Goal: Information Seeking & Learning: Learn about a topic

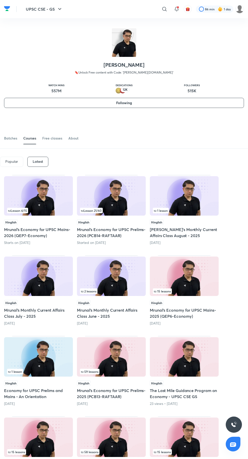
click at [99, 196] on img at bounding box center [111, 195] width 69 height 39
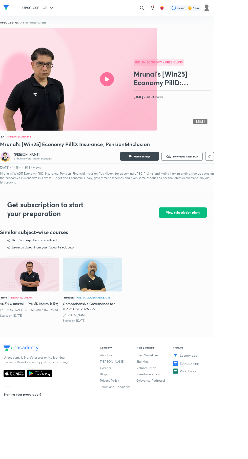
click at [164, 9] on icon at bounding box center [164, 9] width 6 height 6
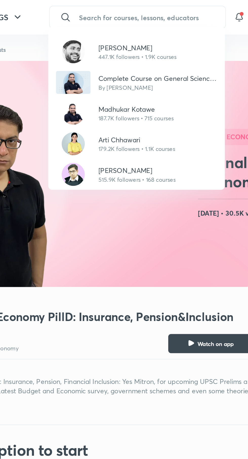
click at [114, 93] on p "515.9K followers • 168 courses" at bounding box center [122, 95] width 41 height 5
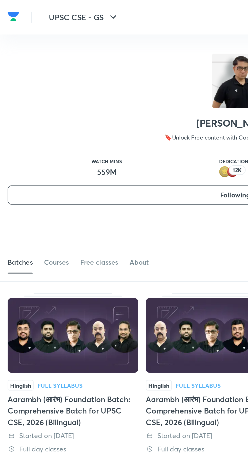
click at [29, 141] on link "Courses" at bounding box center [29, 138] width 13 height 12
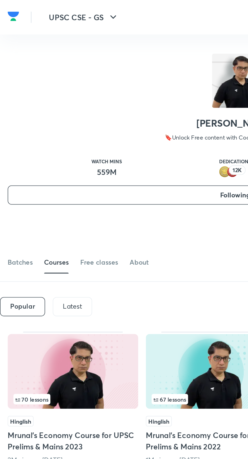
click at [42, 165] on div "Latest" at bounding box center [38, 162] width 21 height 10
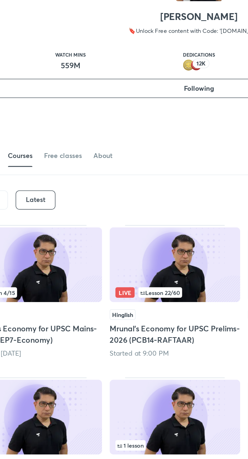
click at [130, 199] on img at bounding box center [111, 195] width 69 height 39
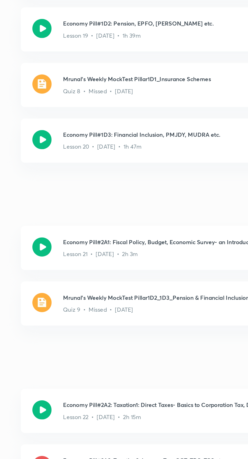
scroll to position [1001, 0]
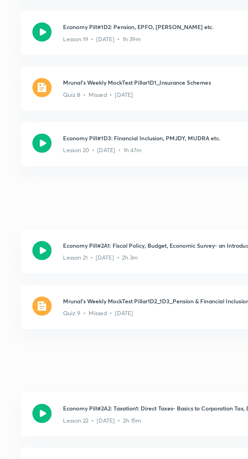
click at [96, 345] on img at bounding box center [95, 341] width 10 height 10
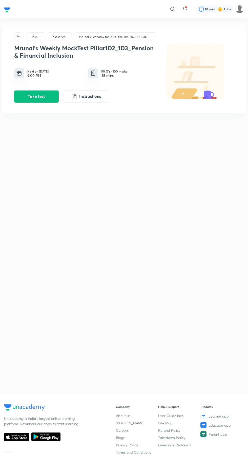
scroll to position [6, 0]
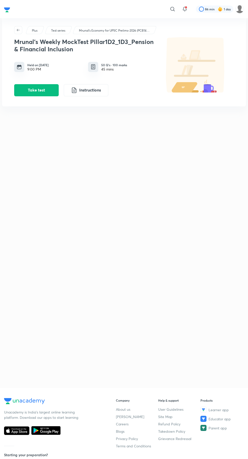
click at [34, 91] on button "Take test" at bounding box center [36, 90] width 44 height 12
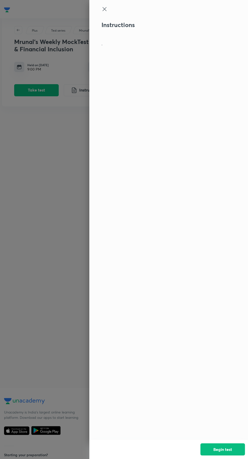
click at [228, 449] on button "Begin test" at bounding box center [222, 449] width 44 height 12
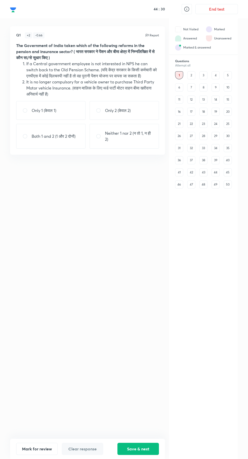
click at [102, 137] on input "radio" at bounding box center [100, 136] width 9 height 5
radio input "true"
click at [135, 451] on button "Save & next" at bounding box center [137, 449] width 41 height 12
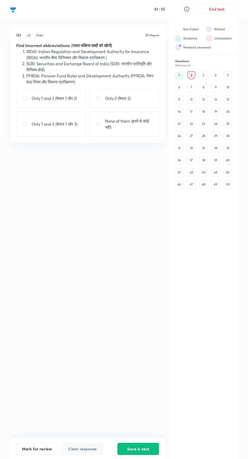
click at [117, 100] on p "Only 2 (केवल 2)" at bounding box center [118, 98] width 26 height 6
radio input "true"
click at [141, 449] on button "Save & next" at bounding box center [137, 449] width 41 height 12
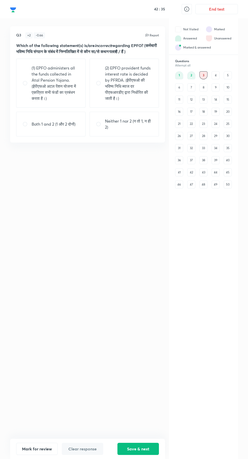
click at [118, 123] on p "Neither 1 nor 2 (न तो 1, न ही 2)" at bounding box center [129, 124] width 48 height 12
radio input "true"
click at [141, 449] on button "Save & next" at bounding box center [137, 449] width 41 height 12
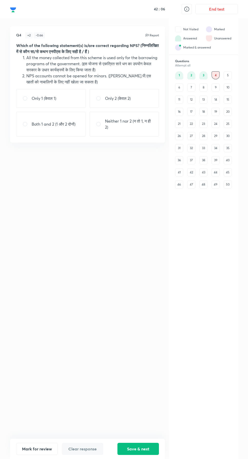
click at [125, 98] on p "Only 2 (केवल 2)" at bounding box center [118, 98] width 26 height 6
radio input "true"
click at [144, 452] on button "Save & next" at bounding box center [137, 449] width 41 height 12
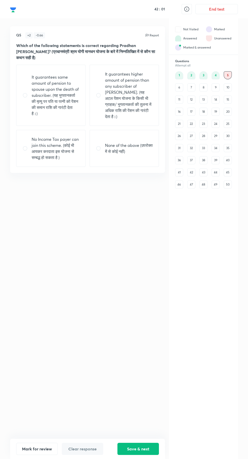
click at [215, 76] on div "4" at bounding box center [215, 75] width 8 height 8
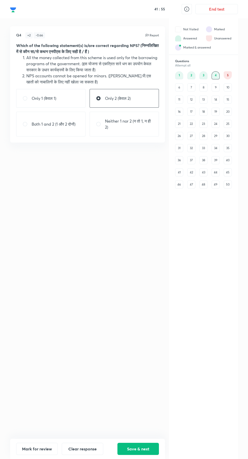
click at [132, 126] on p "Neither 1 nor 2 (न तो 1, न ही 2)" at bounding box center [129, 124] width 48 height 12
radio input "false"
radio input "true"
click at [139, 451] on button "Save & next" at bounding box center [137, 449] width 41 height 12
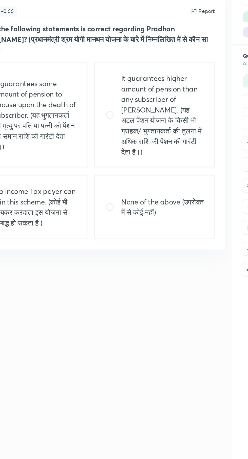
click at [120, 141] on div "None of the above (उपरोक्त में से कोई नहीं)" at bounding box center [124, 148] width 69 height 37
radio input "true"
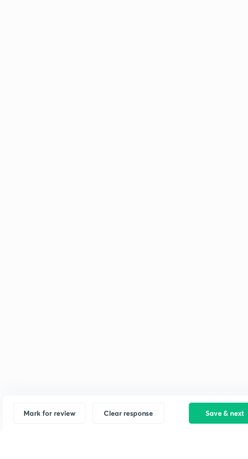
click at [135, 455] on button "Save & next" at bounding box center [137, 449] width 41 height 12
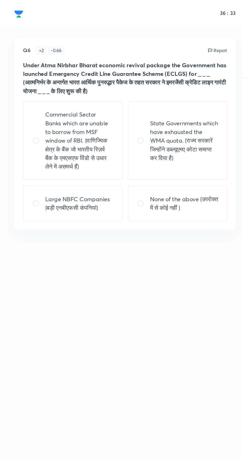
click at [123, 144] on p "None of the above (उपरोक्त में से कोई नहीं )" at bounding box center [129, 142] width 48 height 12
radio input "true"
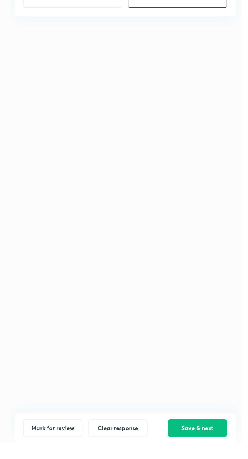
click at [136, 455] on button "Save & next" at bounding box center [137, 449] width 41 height 12
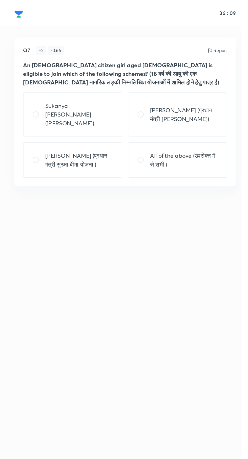
click at [120, 82] on p "[PERSON_NAME] (प्रधान मंत्री [PERSON_NAME])" at bounding box center [129, 80] width 48 height 12
click at [124, 116] on p "All of the above (उपरोक्त में से सभी )" at bounding box center [129, 112] width 48 height 12
radio input "false"
radio input "true"
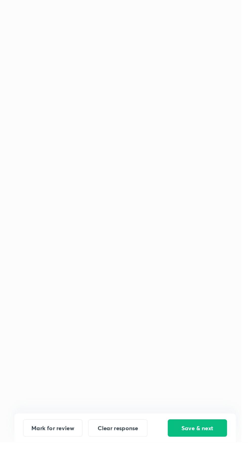
click at [136, 455] on button "Save & next" at bounding box center [137, 449] width 41 height 12
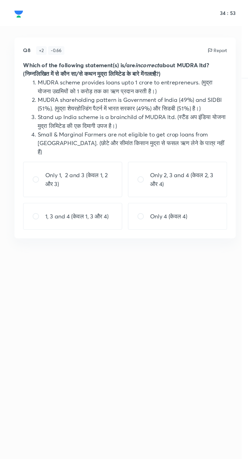
click at [138, 142] on div "Only 4 (केवल 4)" at bounding box center [124, 151] width 69 height 19
radio input "true"
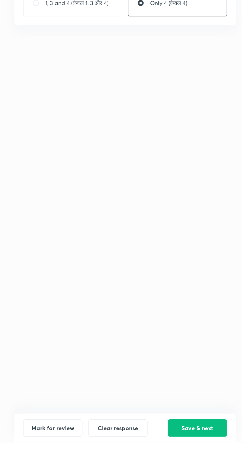
click at [130, 455] on button "Save & next" at bounding box center [137, 449] width 41 height 12
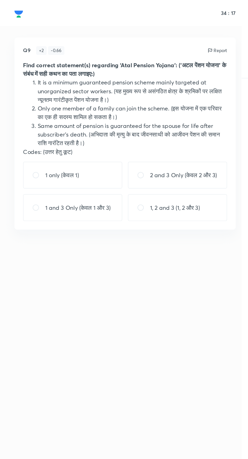
click at [138, 148] on p "1, 2 and 3 (1, 2 और 3)" at bounding box center [122, 145] width 35 height 6
radio input "true"
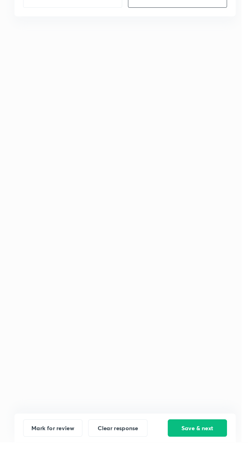
click at [140, 455] on button "Save & next" at bounding box center [137, 449] width 41 height 12
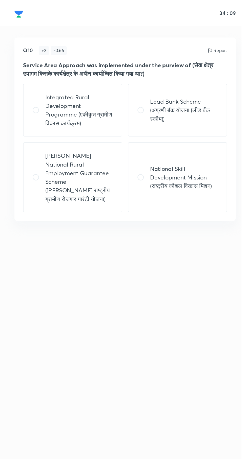
click at [104, 78] on input "radio" at bounding box center [100, 77] width 9 height 5
radio input "true"
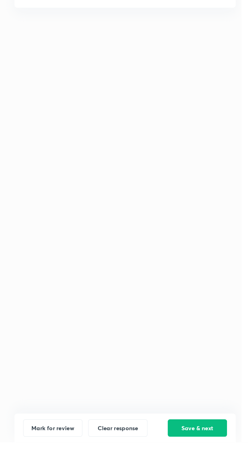
click at [136, 455] on button "Save & next" at bounding box center [137, 449] width 41 height 12
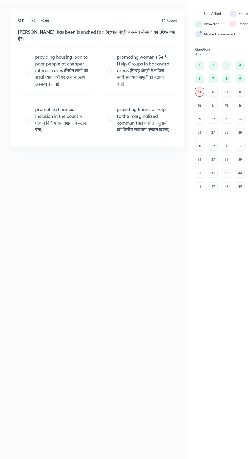
click at [31, 124] on input "radio" at bounding box center [27, 124] width 9 height 5
radio input "true"
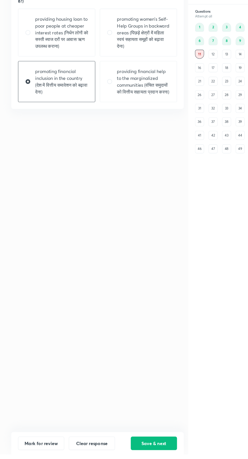
click at [143, 455] on button "Save & next" at bounding box center [137, 449] width 41 height 12
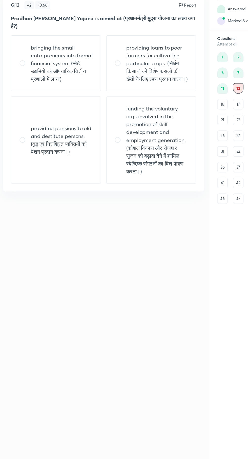
click at [39, 76] on p "bringing the small entrepreneurs into formal financial system (छोटे उद्यमियों क…" at bounding box center [56, 80] width 48 height 30
radio input "true"
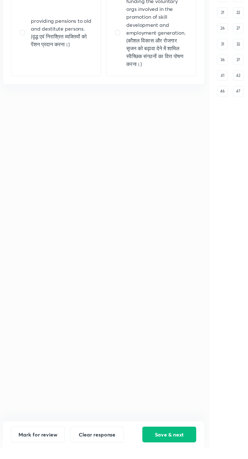
click at [135, 455] on button "Save & next" at bounding box center [137, 449] width 41 height 12
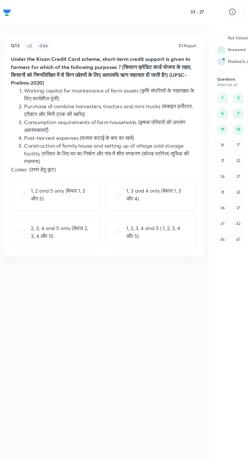
click at [110, 147] on p "1, 3 and 4 only (केवल 1, 3 और 4)" at bounding box center [129, 150] width 48 height 12
radio input "true"
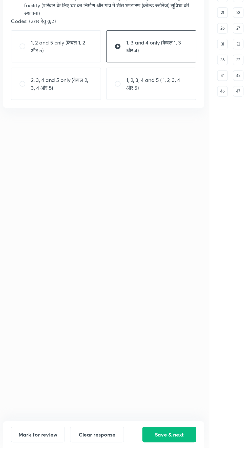
click at [140, 455] on button "Save & next" at bounding box center [137, 449] width 41 height 12
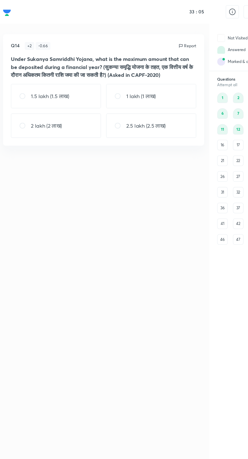
click at [42, 77] on p "1.5 lakh (1.5 लाख)" at bounding box center [46, 74] width 29 height 6
radio input "true"
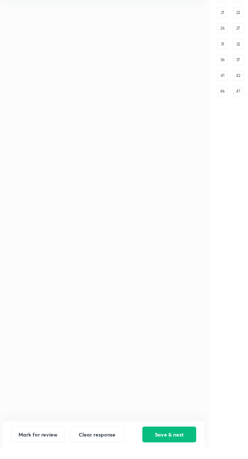
click at [138, 455] on button "Save & next" at bounding box center [137, 449] width 41 height 12
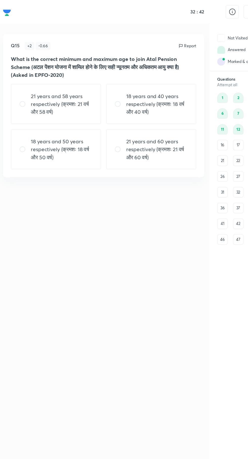
click at [149, 86] on p "18 years and 40 years respectively (क्रमशः 18 वर्ष और 40 वर्ष)" at bounding box center [129, 80] width 48 height 18
radio input "true"
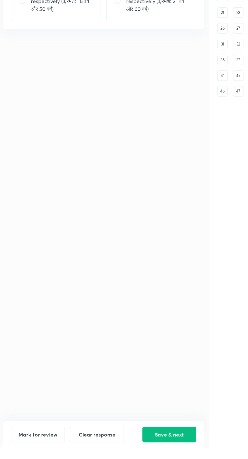
click at [139, 455] on button "Save & next" at bounding box center [137, 449] width 41 height 12
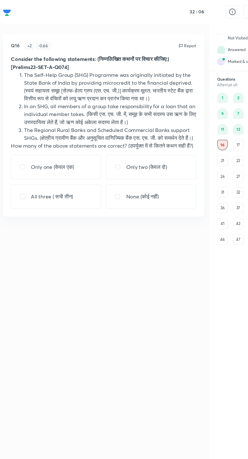
click at [127, 130] on p "Only two (केवल दो)" at bounding box center [120, 129] width 31 height 6
radio input "true"
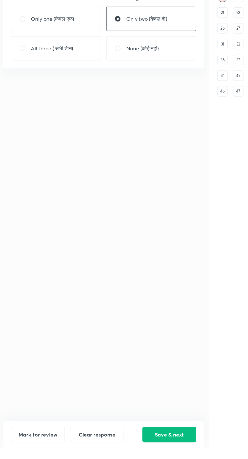
click at [139, 455] on button "Save & next" at bounding box center [137, 449] width 41 height 12
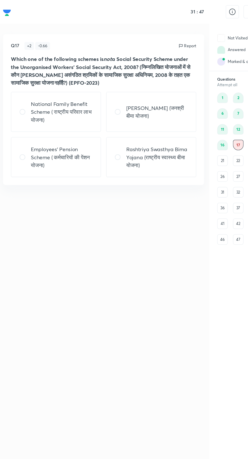
click at [58, 119] on p "Employees' Pension Scheme ( कर्मचारियों की पेंशन योजना)" at bounding box center [56, 121] width 48 height 18
radio input "true"
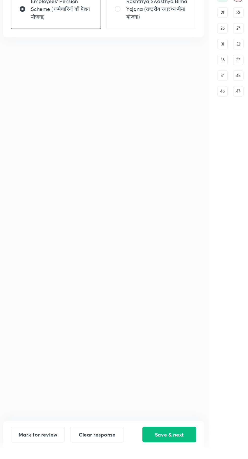
click at [136, 455] on button "Save & next" at bounding box center [137, 449] width 41 height 12
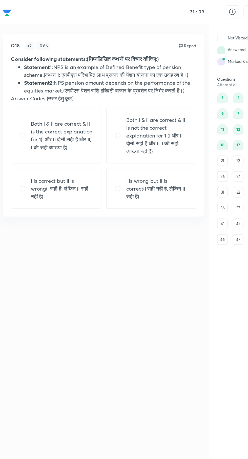
click at [138, 145] on p "I is wrong but II is correct(I सही नहीं है, लेकिन II सही है)" at bounding box center [129, 145] width 48 height 18
radio input "true"
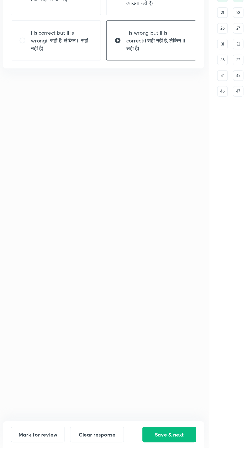
click at [144, 455] on button "Save & next" at bounding box center [137, 449] width 41 height 12
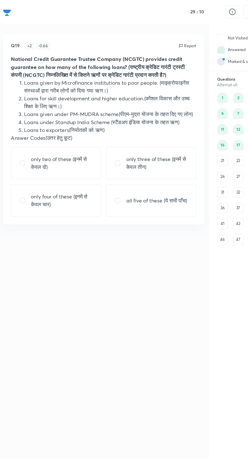
click at [37, 155] on p "only four of these (इनमें से केवल चार)" at bounding box center [56, 154] width 48 height 12
radio input "true"
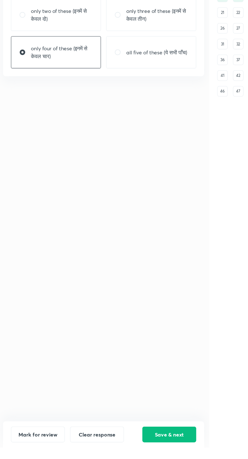
click at [140, 455] on button "Save & next" at bounding box center [137, 449] width 41 height 12
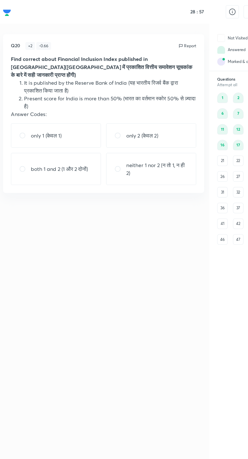
click at [61, 102] on div "only 1 (केवल 1)" at bounding box center [50, 104] width 69 height 19
radio input "true"
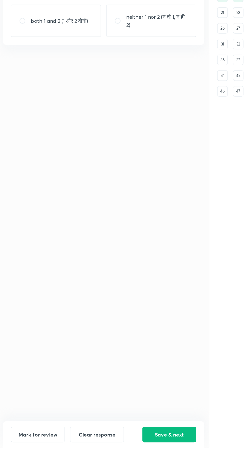
click at [139, 455] on button "Save & next" at bounding box center [137, 449] width 41 height 12
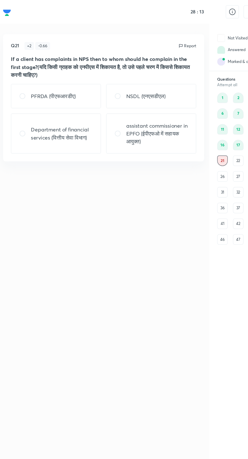
click at [130, 72] on p "NSDL (एनएसडीएल)" at bounding box center [120, 74] width 30 height 6
radio input "true"
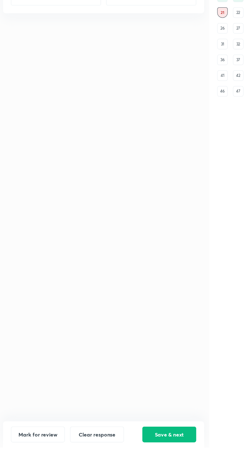
click at [136, 455] on button "Save & next" at bounding box center [137, 449] width 41 height 12
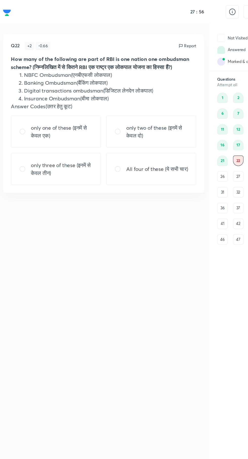
click at [60, 134] on p "only three of these (इनमें से केवल तीन)" at bounding box center [56, 130] width 48 height 12
radio input "true"
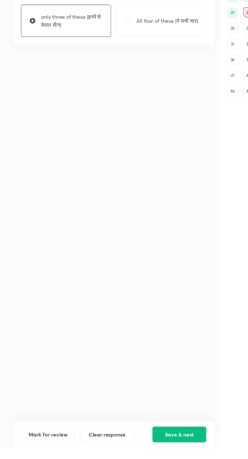
click at [145, 455] on button "Save & next" at bounding box center [137, 449] width 41 height 12
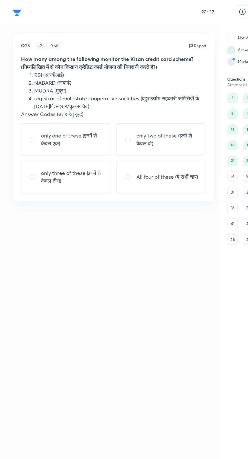
click at [130, 109] on p "only two of these (इनमें से केवल दो)" at bounding box center [129, 107] width 48 height 12
radio input "true"
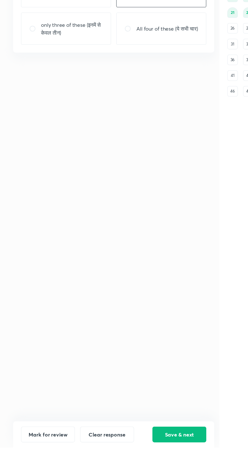
click at [147, 455] on button "Save & next" at bounding box center [137, 449] width 41 height 12
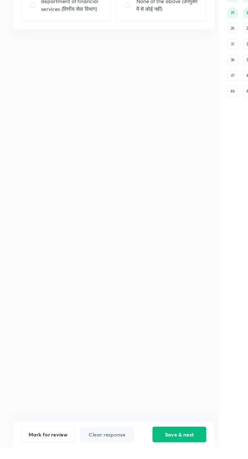
click at [136, 455] on button "Save & next" at bounding box center [137, 449] width 41 height 12
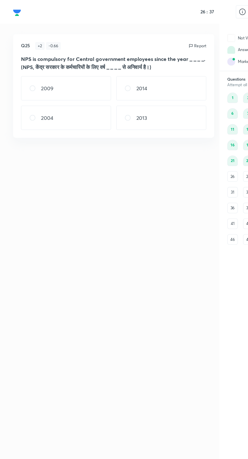
click at [58, 95] on div "2004" at bounding box center [50, 90] width 69 height 19
radio input "true"
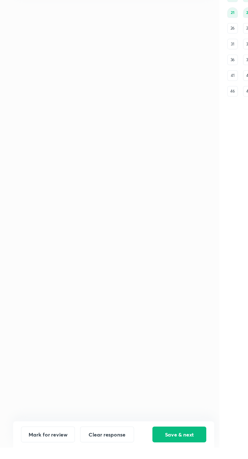
click at [141, 455] on button "Save & next" at bounding box center [137, 449] width 41 height 12
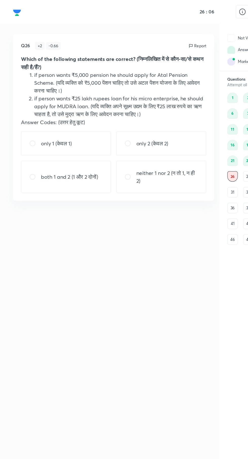
click at [58, 110] on div "only 1 (केवल 1)" at bounding box center [50, 110] width 69 height 19
radio input "true"
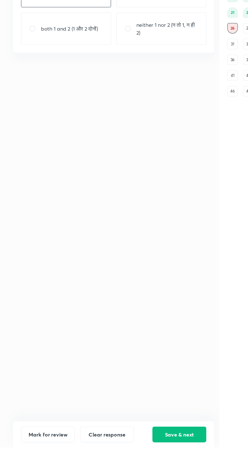
click at [138, 455] on button "Save & next" at bounding box center [137, 449] width 41 height 12
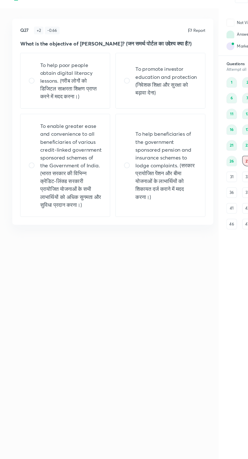
click at [64, 146] on p "To enable greater ease and convenience to all beneficiaries of various credit-l…" at bounding box center [56, 139] width 48 height 67
radio input "true"
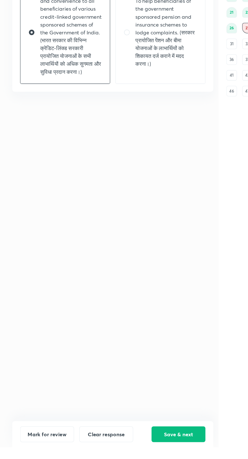
click at [141, 455] on button "Save & next" at bounding box center [137, 449] width 41 height 12
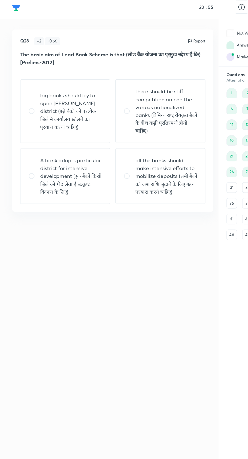
click at [64, 103] on p "​big banks should try to open [PERSON_NAME] district ​(बड़े बैंकों को प्रत्येक …" at bounding box center [56, 89] width 48 height 30
radio input "true"
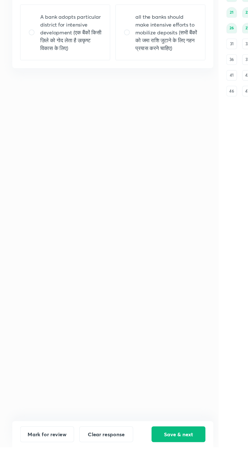
click at [140, 455] on button "Save & next" at bounding box center [137, 449] width 41 height 12
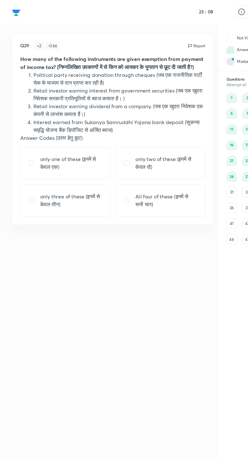
click at [30, 128] on input "radio" at bounding box center [27, 125] width 9 height 5
radio input "true"
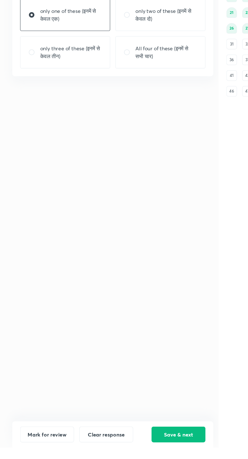
click at [143, 455] on button "Save & next" at bounding box center [137, 449] width 41 height 12
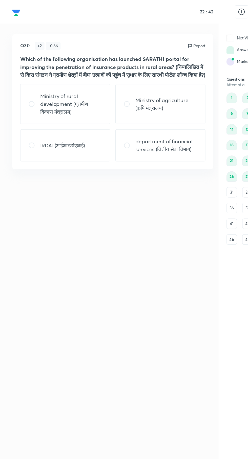
click at [127, 86] on p "Ministry of agriculture (कृषि मंत्रालय)" at bounding box center [129, 80] width 48 height 12
radio input "true"
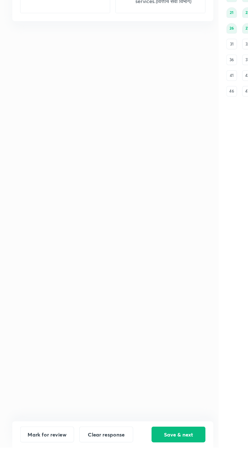
click at [139, 455] on button "Save & next" at bounding box center [137, 449] width 41 height 12
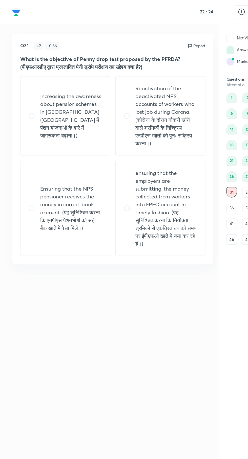
click at [38, 149] on p "Ensuring that the NPS pensioner receives the money in correct bank account. (यह…" at bounding box center [56, 160] width 48 height 36
radio input "true"
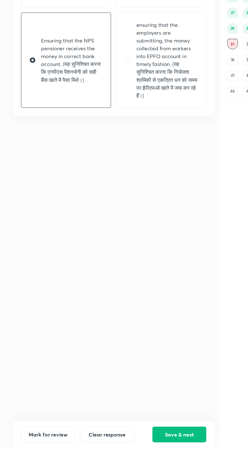
click at [140, 455] on button "Save & next" at bounding box center [137, 449] width 41 height 12
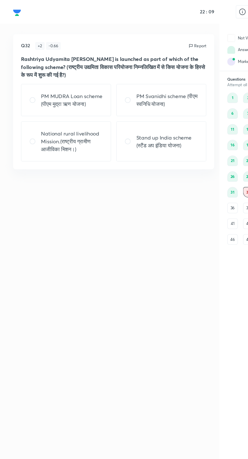
click at [128, 90] on div "PM Svanidhi scheme (पीएम स्वनिधि योजना)" at bounding box center [124, 77] width 69 height 25
radio input "true"
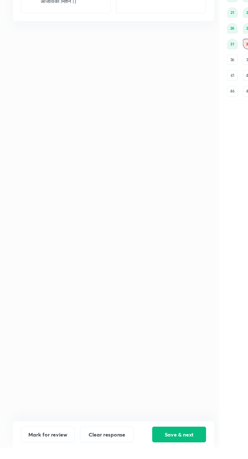
click at [145, 455] on button "Save & next" at bounding box center [137, 449] width 41 height 12
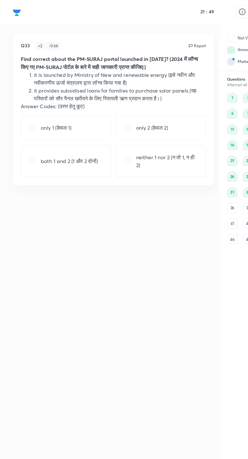
click at [130, 125] on p "neither 1 nor 2 (न तो 1, न ही 2)" at bounding box center [129, 124] width 48 height 12
radio input "true"
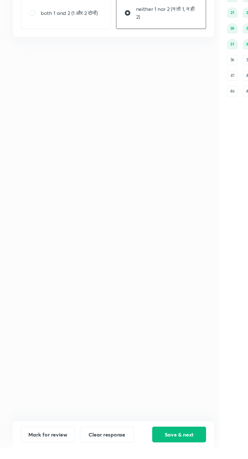
click at [134, 455] on button "Save & next" at bounding box center [137, 449] width 41 height 12
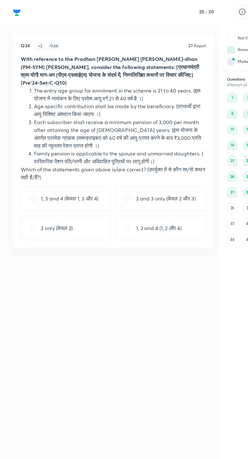
click at [139, 150] on p "2 and 3 only (केवल 2 और 3)" at bounding box center [128, 153] width 46 height 6
radio input "true"
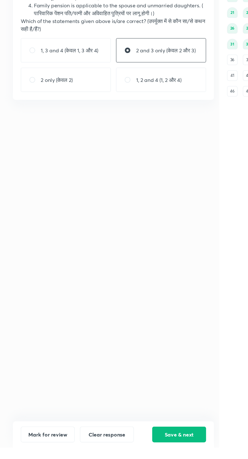
click at [134, 455] on button "Save & next" at bounding box center [137, 449] width 41 height 12
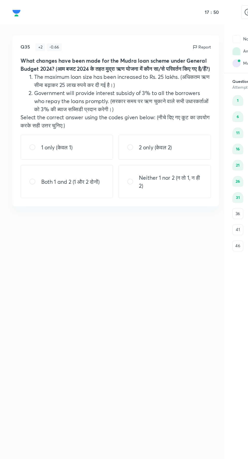
click at [130, 140] on p "Neither 1 nor 2 (न तो 1, न ही 2)" at bounding box center [129, 136] width 48 height 12
radio input "true"
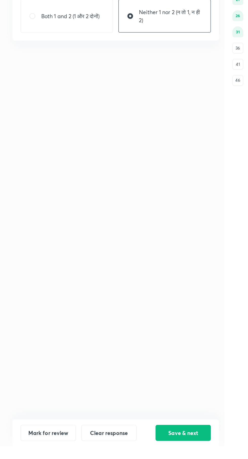
click at [140, 455] on button "Save & next" at bounding box center [137, 449] width 41 height 12
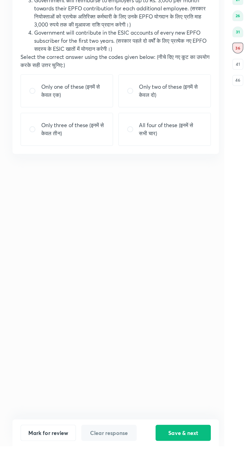
click at [139, 455] on button "Save & next" at bounding box center [137, 449] width 41 height 12
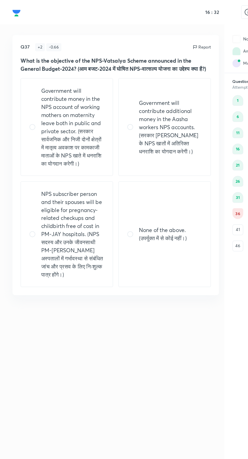
click at [143, 182] on p "None of the above. (उपर्युक्त में से कोई नहीं।)" at bounding box center [129, 176] width 48 height 12
radio input "true"
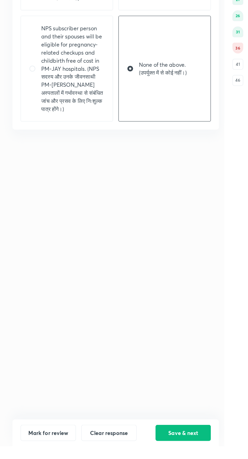
click at [139, 455] on button "Save & next" at bounding box center [137, 449] width 41 height 12
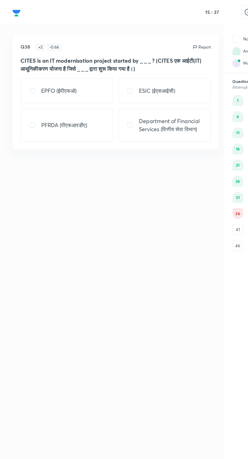
click at [141, 94] on p "Department of Financial Services (वित्तीय सेवा विभाग)" at bounding box center [129, 94] width 48 height 12
radio input "true"
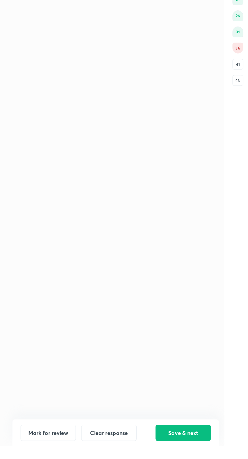
click at [137, 455] on button "Save & next" at bounding box center [137, 449] width 41 height 12
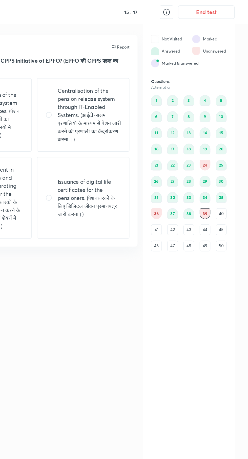
click at [203, 160] on div "38" at bounding box center [203, 160] width 8 height 8
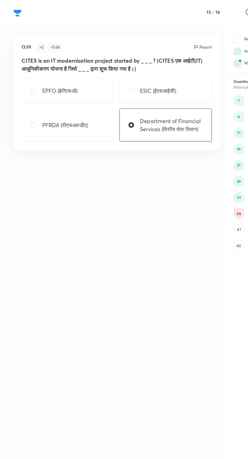
click at [128, 70] on p "ESIC (ईएसआईसी)" at bounding box center [118, 68] width 27 height 6
radio input "true"
radio input "false"
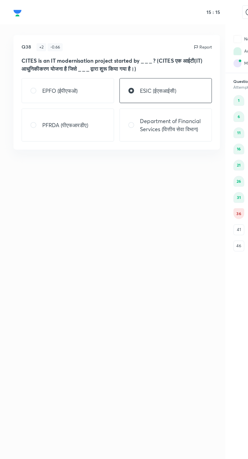
click at [52, 68] on p "EPFO (ईपीएफओ)" at bounding box center [45, 68] width 27 height 6
radio input "true"
radio input "false"
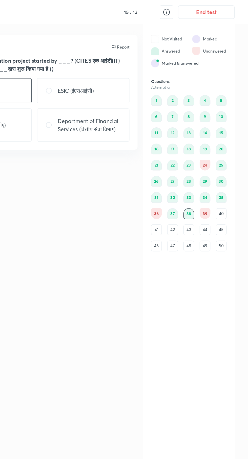
click at [215, 160] on div "39" at bounding box center [215, 160] width 8 height 8
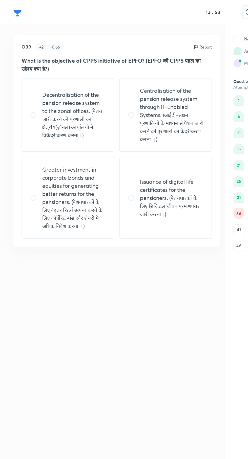
click at [136, 98] on p "Centralisation of the pension release system through IT-Enabled Systems. (आईटी-…" at bounding box center [129, 86] width 48 height 42
radio input "true"
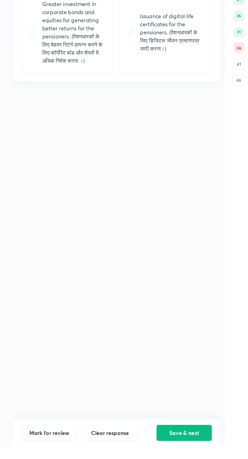
click at [147, 455] on button "Save & next" at bounding box center [137, 449] width 41 height 12
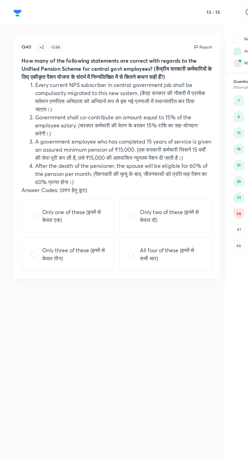
click at [66, 162] on p "Only one of these (इनमें से केवल एक)" at bounding box center [56, 162] width 48 height 12
radio input "true"
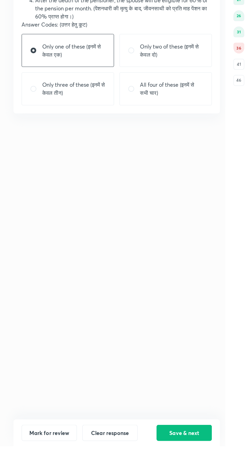
click at [140, 455] on button "Save & next" at bounding box center [137, 449] width 41 height 12
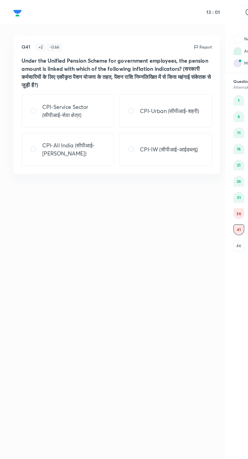
click at [143, 111] on p "CPI-IW (सीपीआई-आईडब्ल्यू)" at bounding box center [126, 112] width 43 height 6
radio input "true"
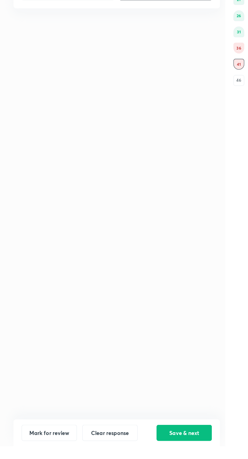
click at [138, 455] on button "Save & next" at bounding box center [137, 449] width 41 height 12
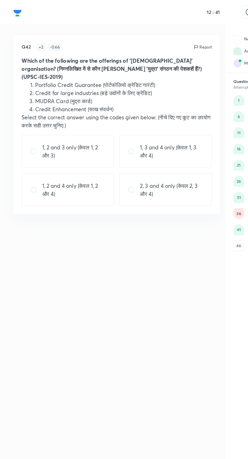
click at [138, 115] on div "1, 3 and 4 only (केवल 1, 3 और 4)" at bounding box center [124, 113] width 69 height 25
radio input "true"
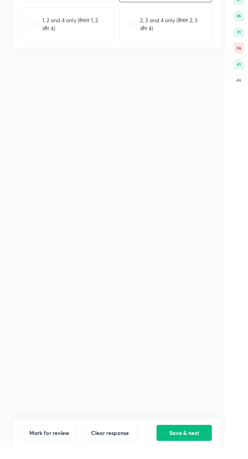
click at [138, 455] on button "Save & next" at bounding box center [137, 449] width 41 height 12
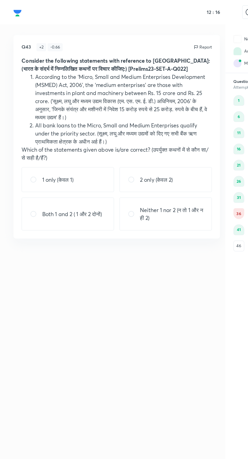
click at [138, 138] on div "2 only (केवल 2)" at bounding box center [124, 134] width 69 height 19
radio input "true"
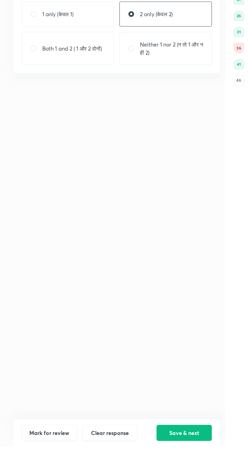
click at [140, 455] on button "Save & next" at bounding box center [137, 449] width 41 height 12
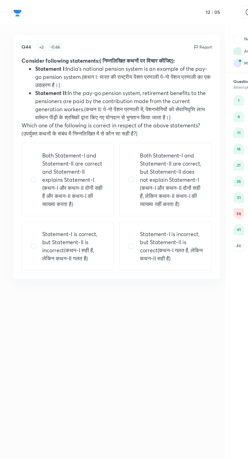
click at [137, 182] on p "Statement-I is incorrect, but Statement-II is correct(कथन-I गलत है, लेकिन कथन-I…" at bounding box center [129, 185] width 48 height 24
radio input "true"
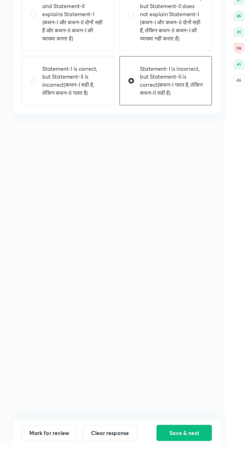
click at [141, 455] on button "Save & next" at bounding box center [137, 449] width 41 height 12
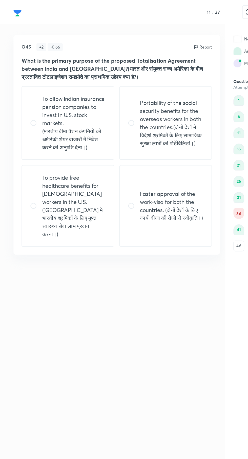
click at [140, 92] on p "Portability of the social security benefits for the overseas workers in both th…" at bounding box center [129, 92] width 48 height 36
radio input "true"
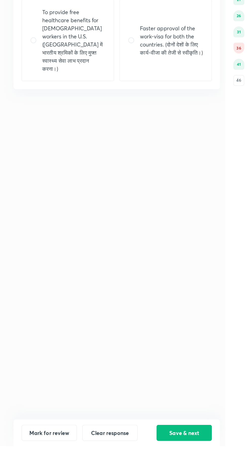
click at [140, 455] on button "Save & next" at bounding box center [137, 449] width 41 height 12
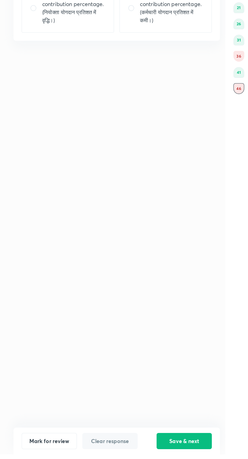
scroll to position [3, 0]
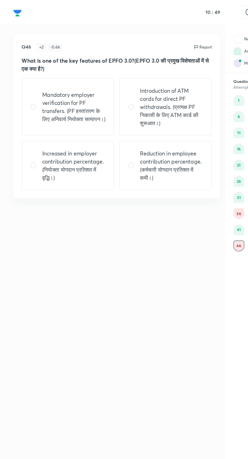
click at [142, 82] on p "Introduction of ATM cards for direct PF withdrawals. (प्रत्यक्ष PF निकासी के लि…" at bounding box center [129, 80] width 48 height 30
radio input "true"
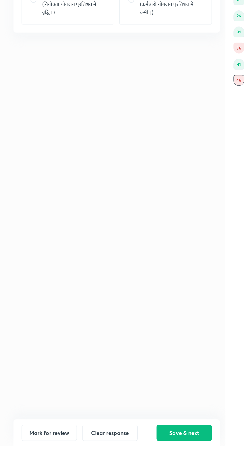
click at [139, 455] on button "Save & next" at bounding box center [137, 449] width 41 height 12
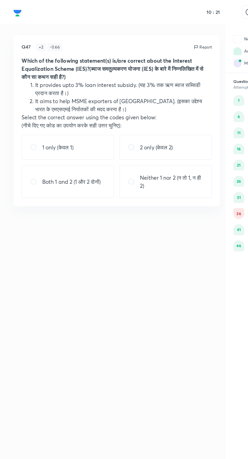
click at [71, 131] on div "Both 1 and 2 (1 और 2 दोनों)" at bounding box center [50, 136] width 69 height 25
radio input "true"
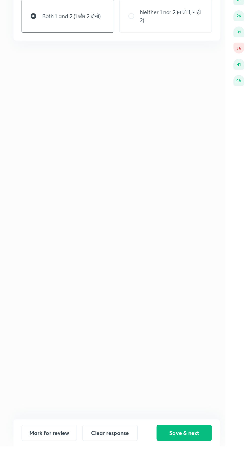
click at [136, 455] on button "Save & next" at bounding box center [137, 449] width 41 height 12
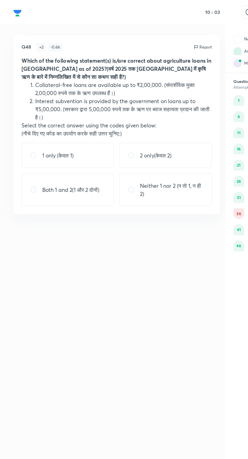
click at [63, 117] on div "1 only (केवल 1)" at bounding box center [50, 116] width 69 height 19
radio input "true"
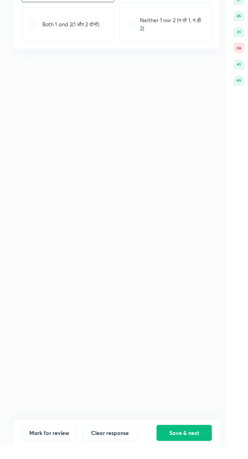
click at [138, 455] on button "Save & next" at bounding box center [137, 449] width 41 height 12
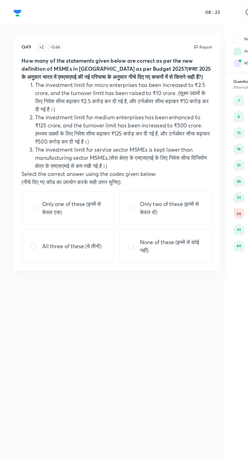
click at [137, 154] on p "Only two of these (इनमें से केवल दो)" at bounding box center [129, 156] width 48 height 12
radio input "true"
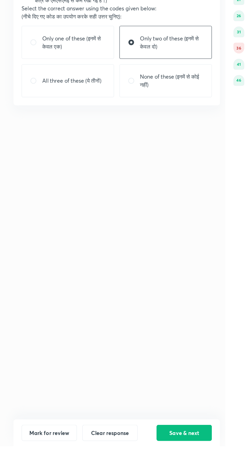
click at [138, 455] on button "Save & next" at bounding box center [137, 449] width 41 height 12
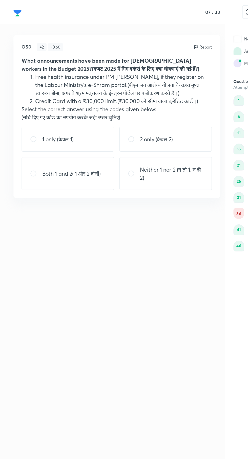
click at [53, 104] on p "1 only (केवल 1)" at bounding box center [44, 104] width 24 height 6
radio input "true"
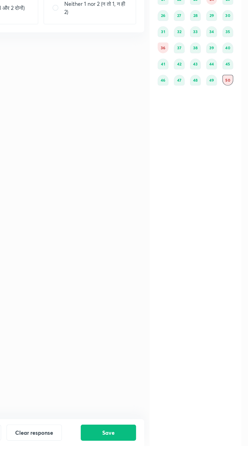
click at [133, 455] on button "Save" at bounding box center [137, 449] width 41 height 12
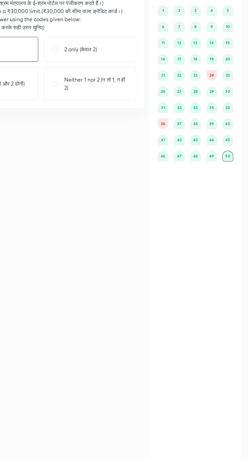
scroll to position [18, 0]
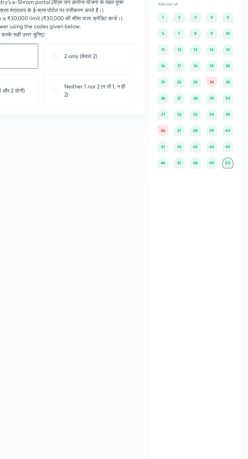
click at [228, 144] on div "35" at bounding box center [228, 148] width 8 height 8
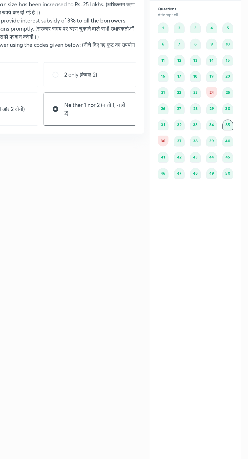
scroll to position [0, 0]
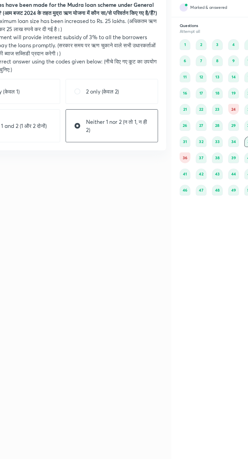
click at [181, 160] on div "36" at bounding box center [179, 160] width 8 height 8
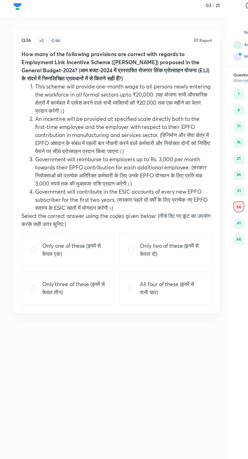
click at [131, 189] on p "Only two of these (इनमें से केवल दो)" at bounding box center [129, 192] width 48 height 12
radio input "true"
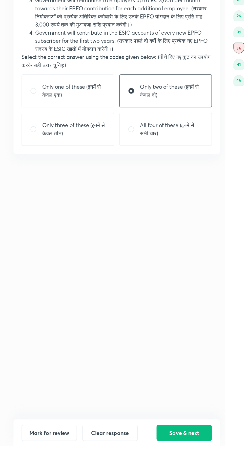
click at [136, 455] on button "Save & next" at bounding box center [137, 449] width 41 height 12
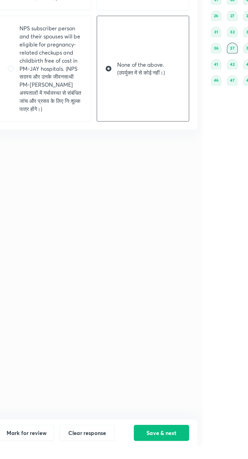
click at [138, 455] on button "Save & next" at bounding box center [137, 449] width 41 height 12
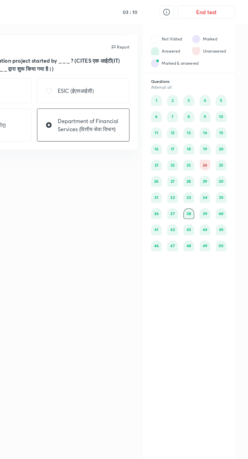
click at [217, 8] on button "End test" at bounding box center [216, 9] width 42 height 10
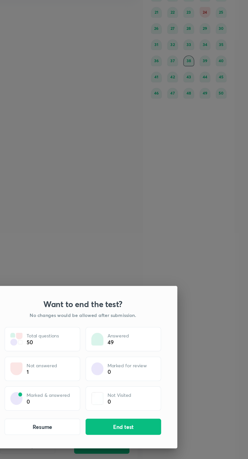
click at [154, 439] on button "End test" at bounding box center [154, 435] width 57 height 12
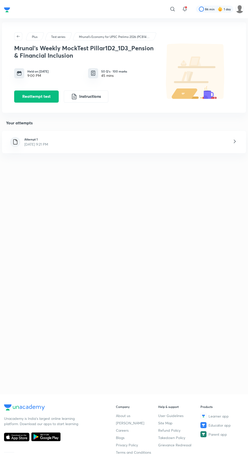
click at [237, 143] on icon at bounding box center [234, 141] width 6 height 6
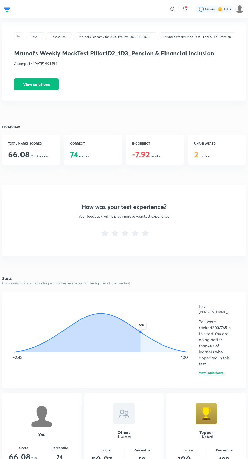
click at [52, 83] on button "View solutions" at bounding box center [36, 84] width 44 height 12
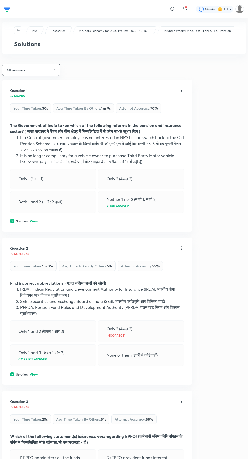
click at [53, 71] on icon "button" at bounding box center [54, 70] width 4 height 4
click at [22, 105] on span "Incorrect answers" at bounding box center [33, 103] width 52 height 5
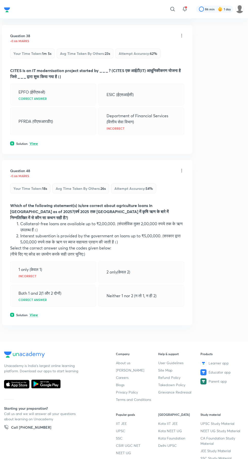
scroll to position [1724, 0]
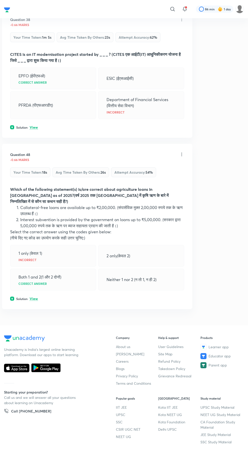
click at [34, 297] on p "View" at bounding box center [34, 299] width 8 height 4
